Goal: Check status: Check status

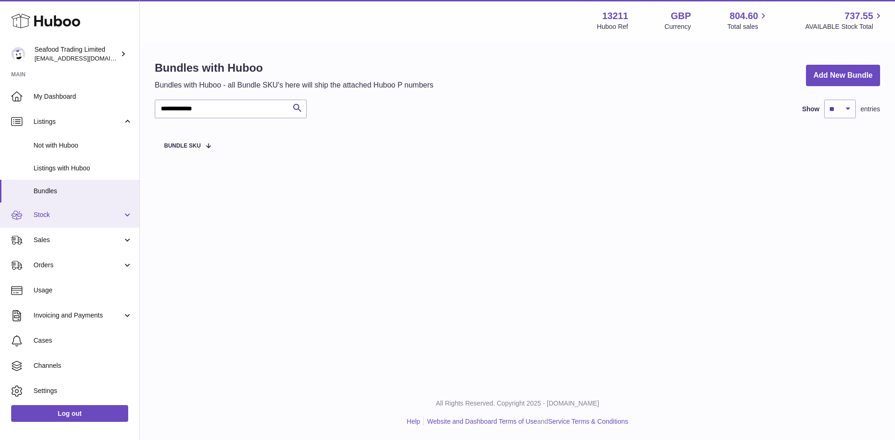
click at [56, 211] on span "Stock" at bounding box center [78, 215] width 89 height 9
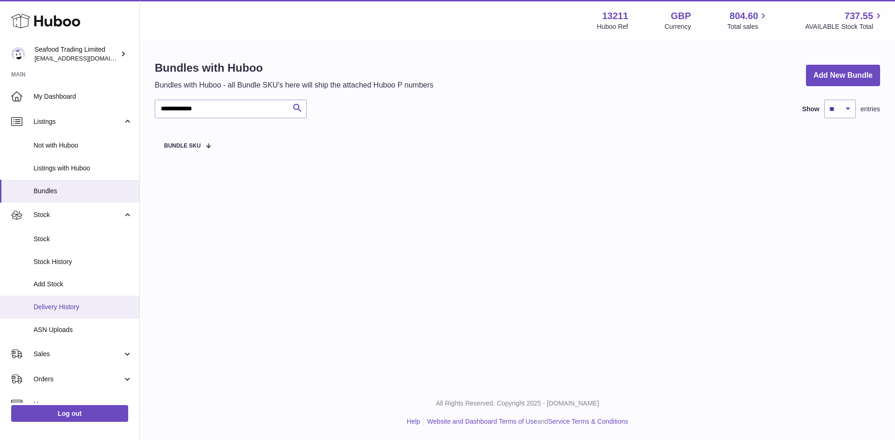
click at [66, 305] on span "Delivery History" at bounding box center [83, 307] width 99 height 9
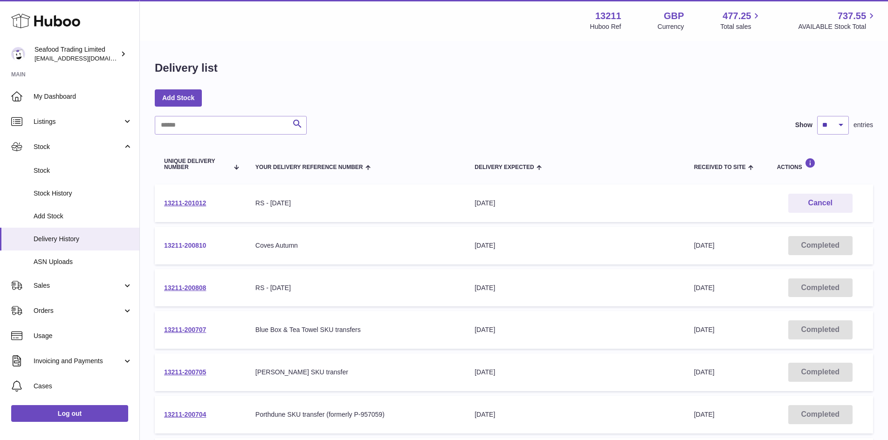
click at [197, 246] on link "13211-200810" at bounding box center [185, 245] width 42 height 7
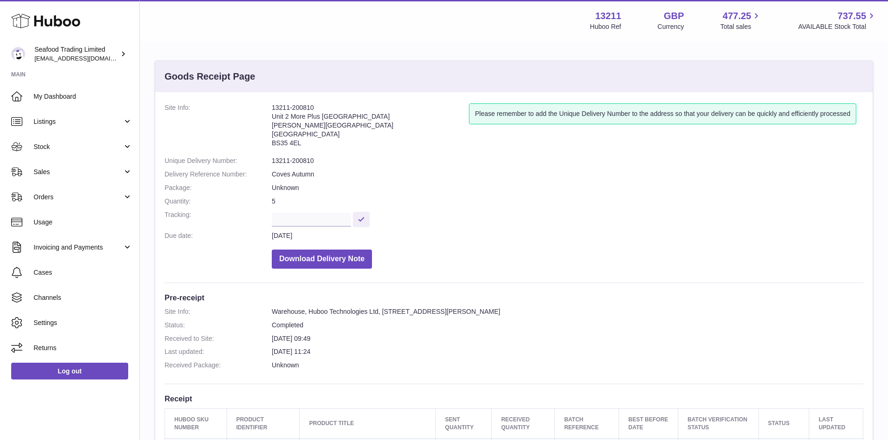
drag, startPoint x: 323, startPoint y: 107, endPoint x: 270, endPoint y: 108, distance: 52.2
click at [270, 108] on dl "Site Info: 13211-200810 Unit 2 More Plus Central Park Hudson Ave Severn Beach B…" at bounding box center [514, 188] width 699 height 170
copy dl "13211-200810"
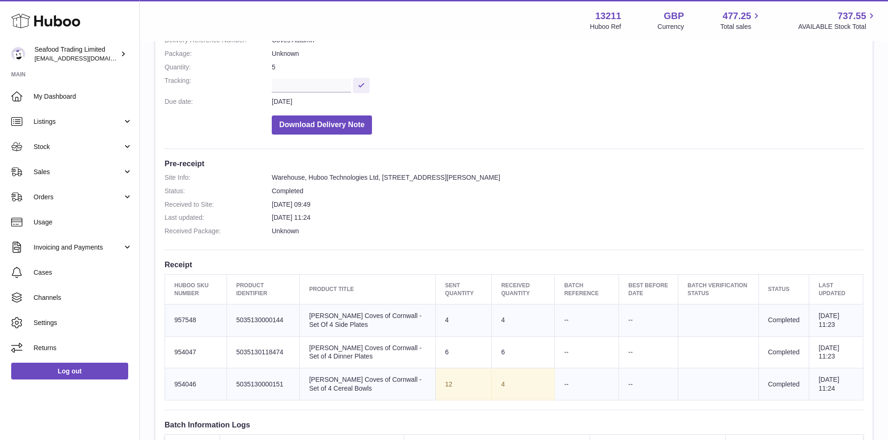
scroll to position [140, 0]
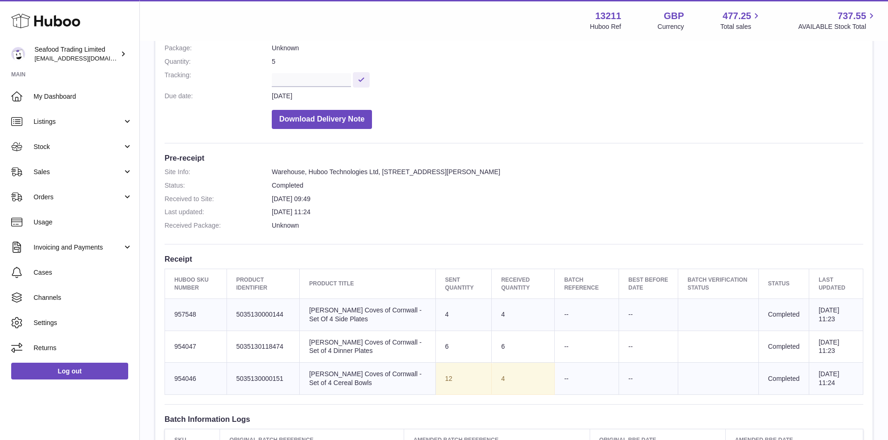
drag, startPoint x: 381, startPoint y: 382, endPoint x: 312, endPoint y: 371, distance: 70.3
click at [312, 371] on td "Product title Rick Stein Coves of Cornwall - Set of 4 Cereal Bowls" at bounding box center [368, 379] width 136 height 32
copy td "Rick Stein Coves of Cornwall - Set of 4 Cereal Bowls"
click at [378, 382] on td "Product title Rick Stein Coves of Cornwall - Set of 4 Cereal Bowls" at bounding box center [368, 379] width 136 height 32
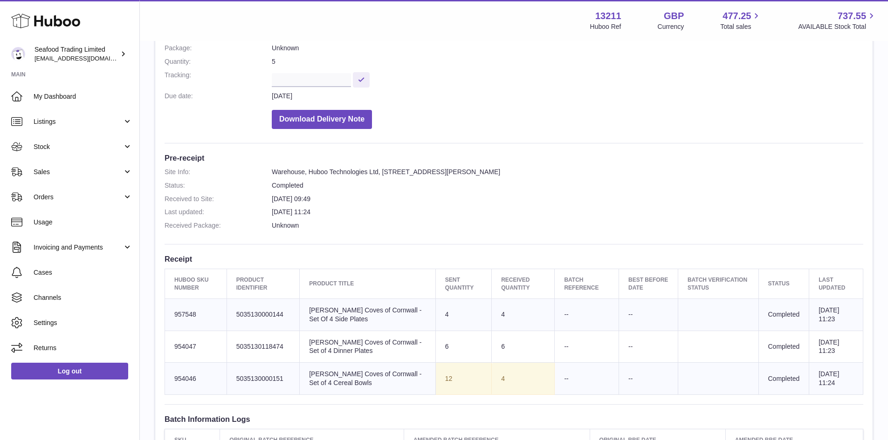
drag, startPoint x: 378, startPoint y: 382, endPoint x: 317, endPoint y: 372, distance: 62.3
click at [317, 372] on td "Product title Rick Stein Coves of Cornwall - Set of 4 Cereal Bowls" at bounding box center [368, 379] width 136 height 32
copy td "Rick Stein Coves of Cornwall - Set of 4 Cereal Bowls"
drag, startPoint x: 291, startPoint y: 378, endPoint x: 238, endPoint y: 382, distance: 52.8
click at [238, 382] on td "Client Identifier 5035130000151" at bounding box center [263, 379] width 73 height 32
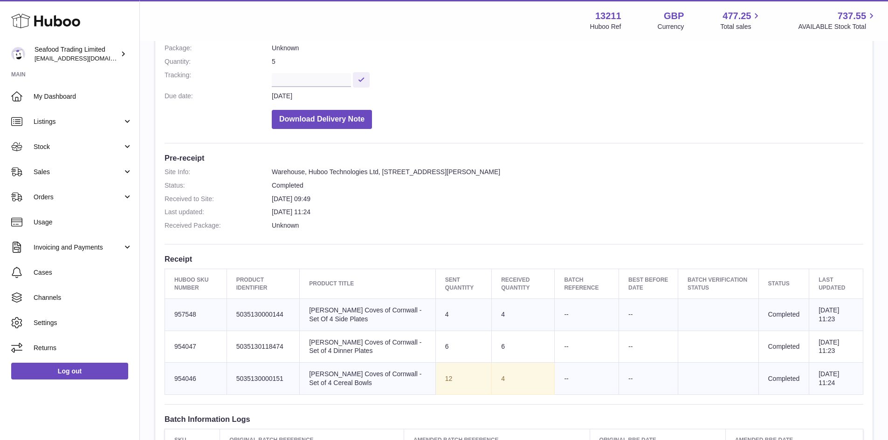
copy td "5035130000151"
